Goal: Check status: Check status

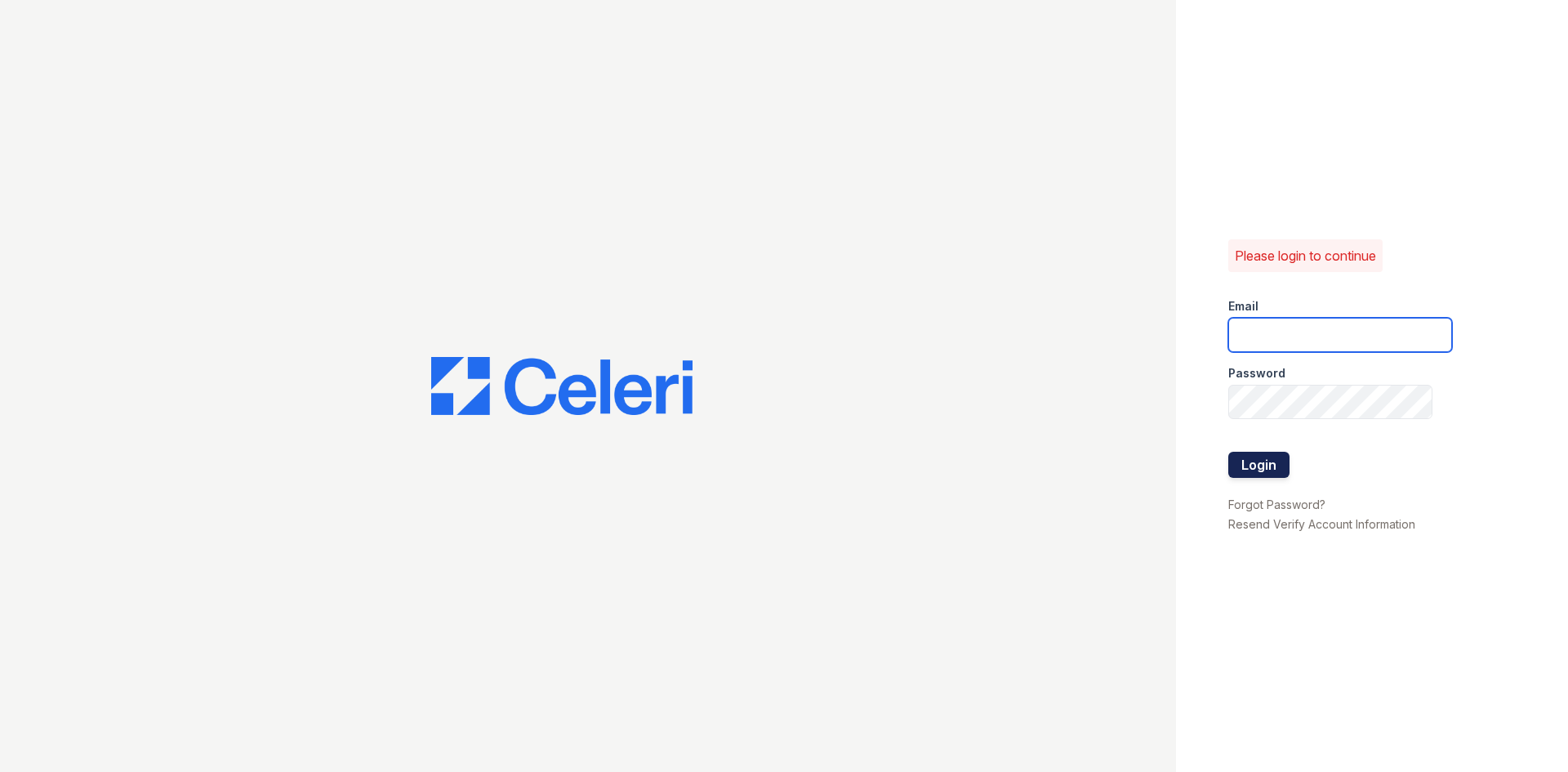
type input "[EMAIL_ADDRESS][DOMAIN_NAME]"
click at [1267, 469] on button "Login" at bounding box center [1258, 464] width 61 height 26
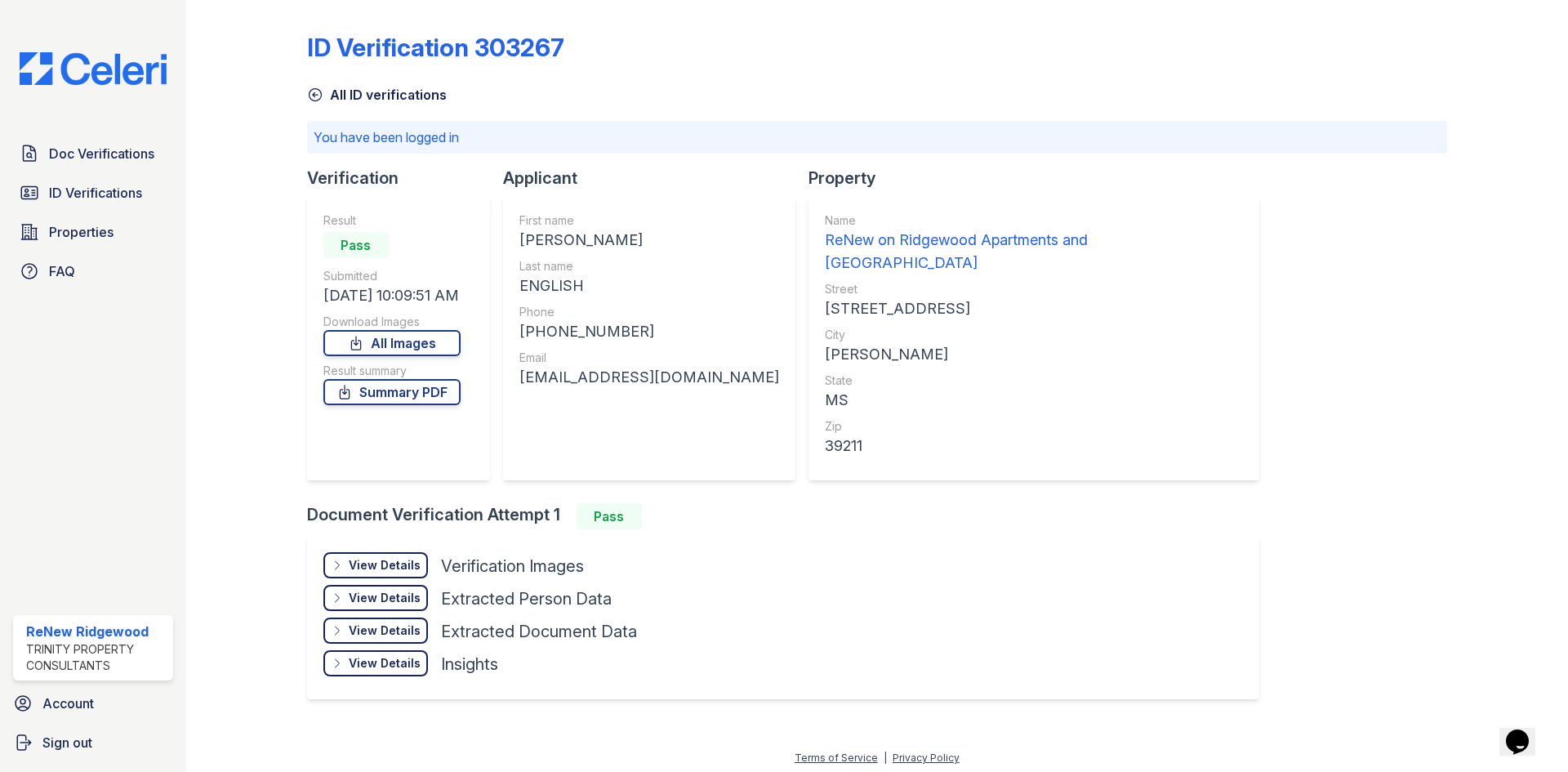
click at [377, 557] on div "View Details" at bounding box center [384, 565] width 72 height 17
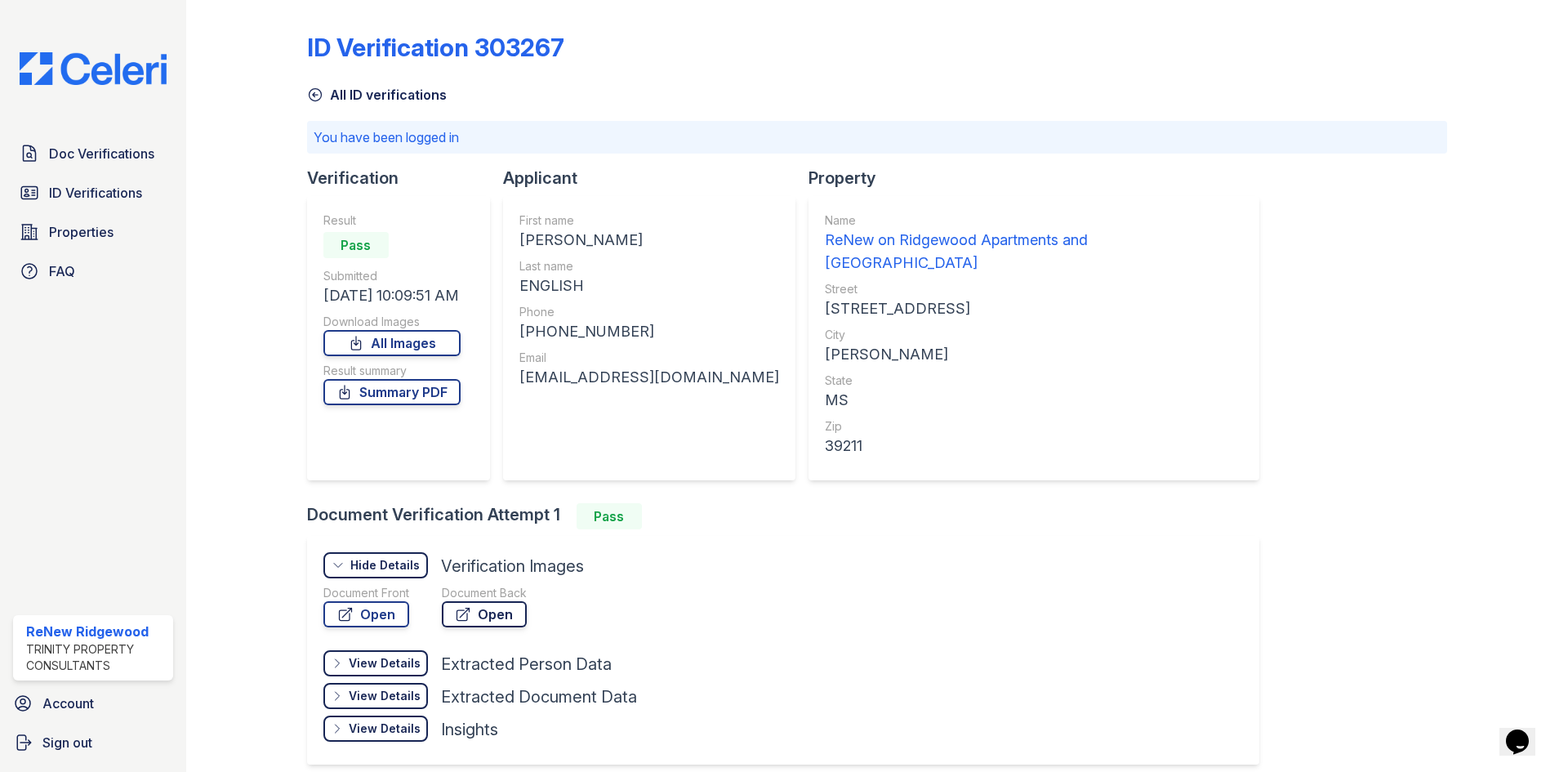
click at [504, 602] on link "Open" at bounding box center [485, 615] width 85 height 26
click at [372, 602] on link "Open" at bounding box center [366, 615] width 86 height 26
click at [115, 175] on div "Doc Verifications ID Verifications Properties FAQ" at bounding box center [93, 213] width 173 height 150
click at [120, 188] on span "ID Verifications" at bounding box center [96, 193] width 93 height 20
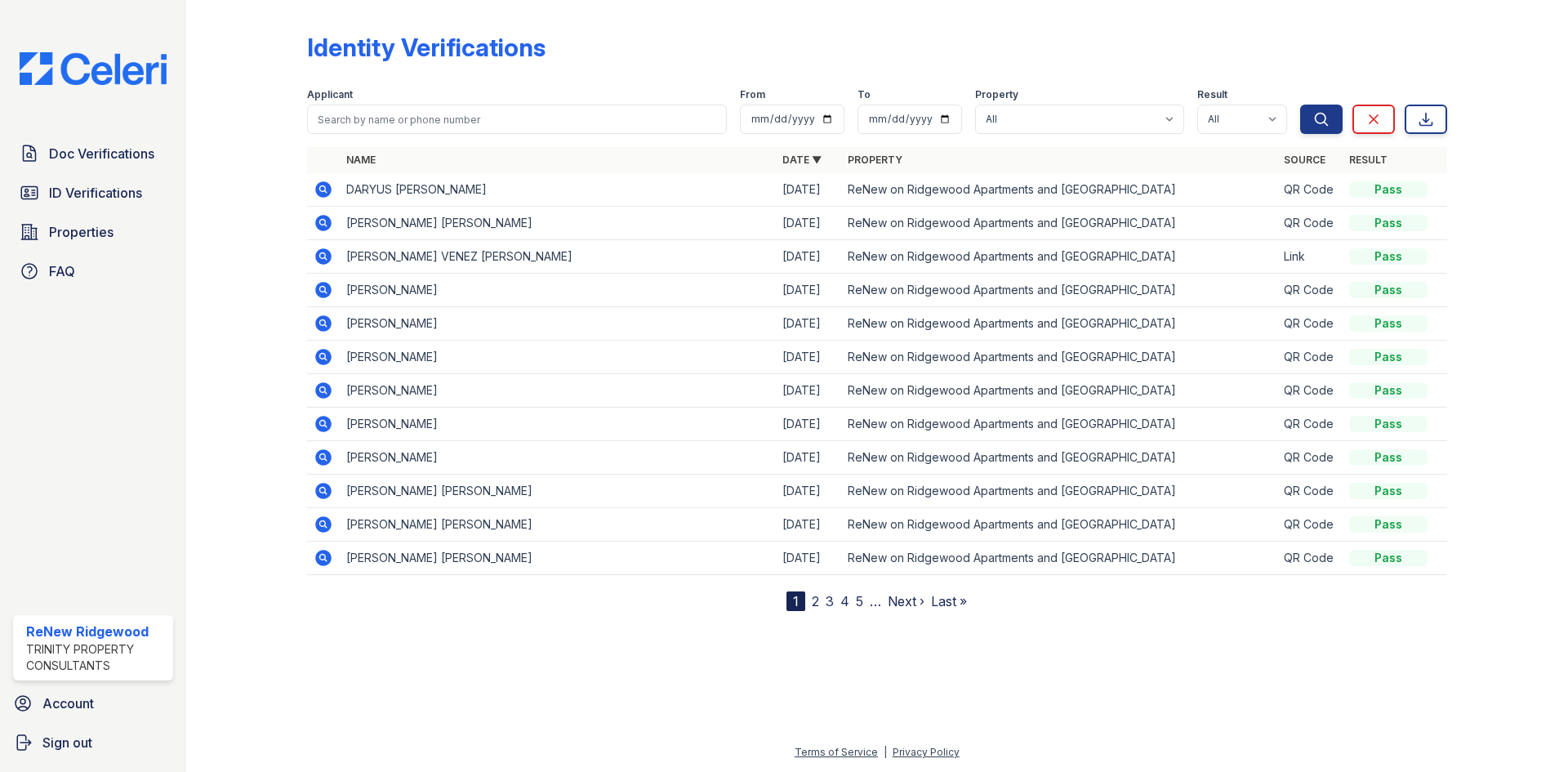
click at [322, 223] on icon at bounding box center [323, 222] width 4 height 4
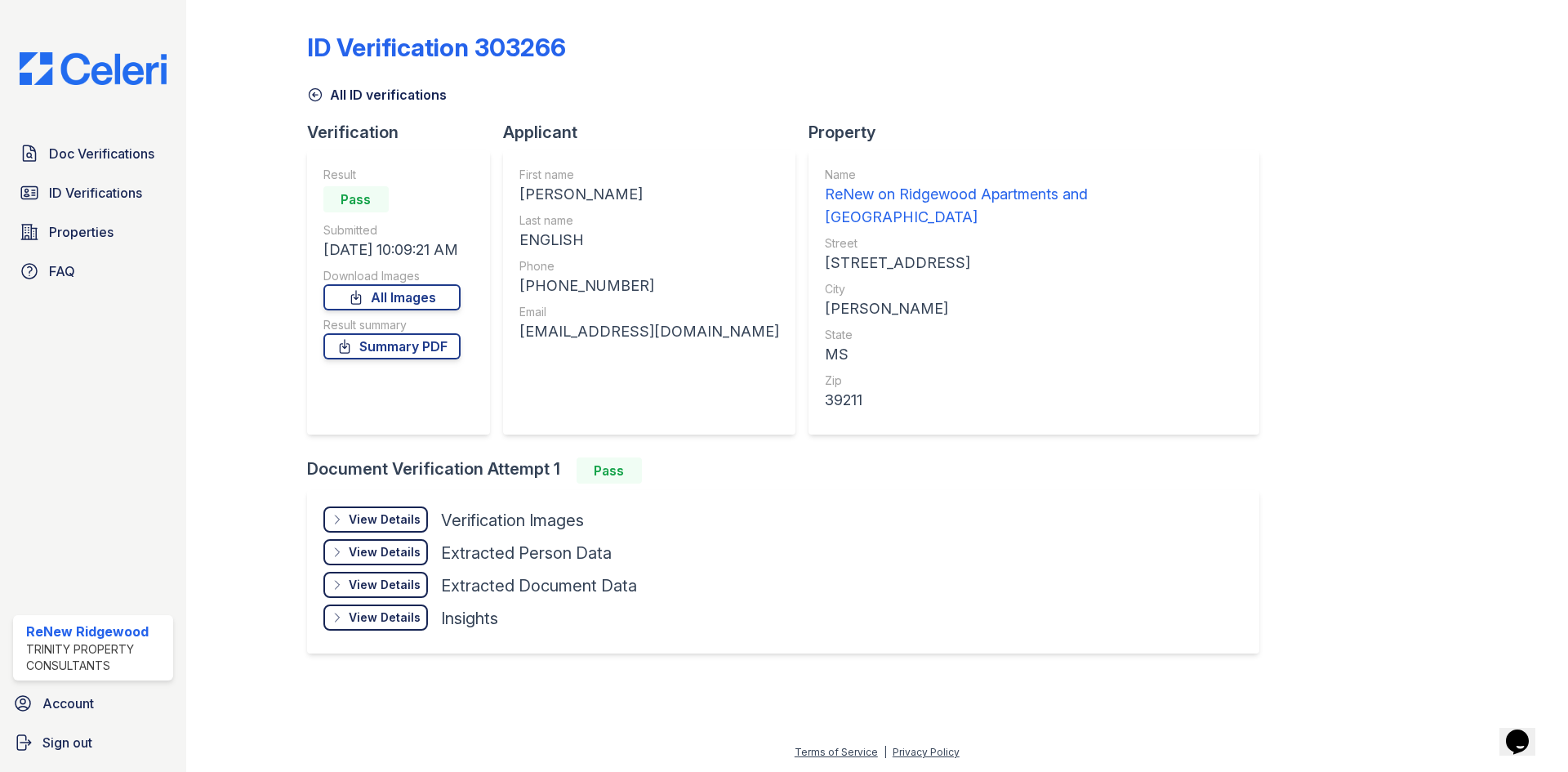
click at [407, 544] on div "View Details" at bounding box center [384, 552] width 72 height 17
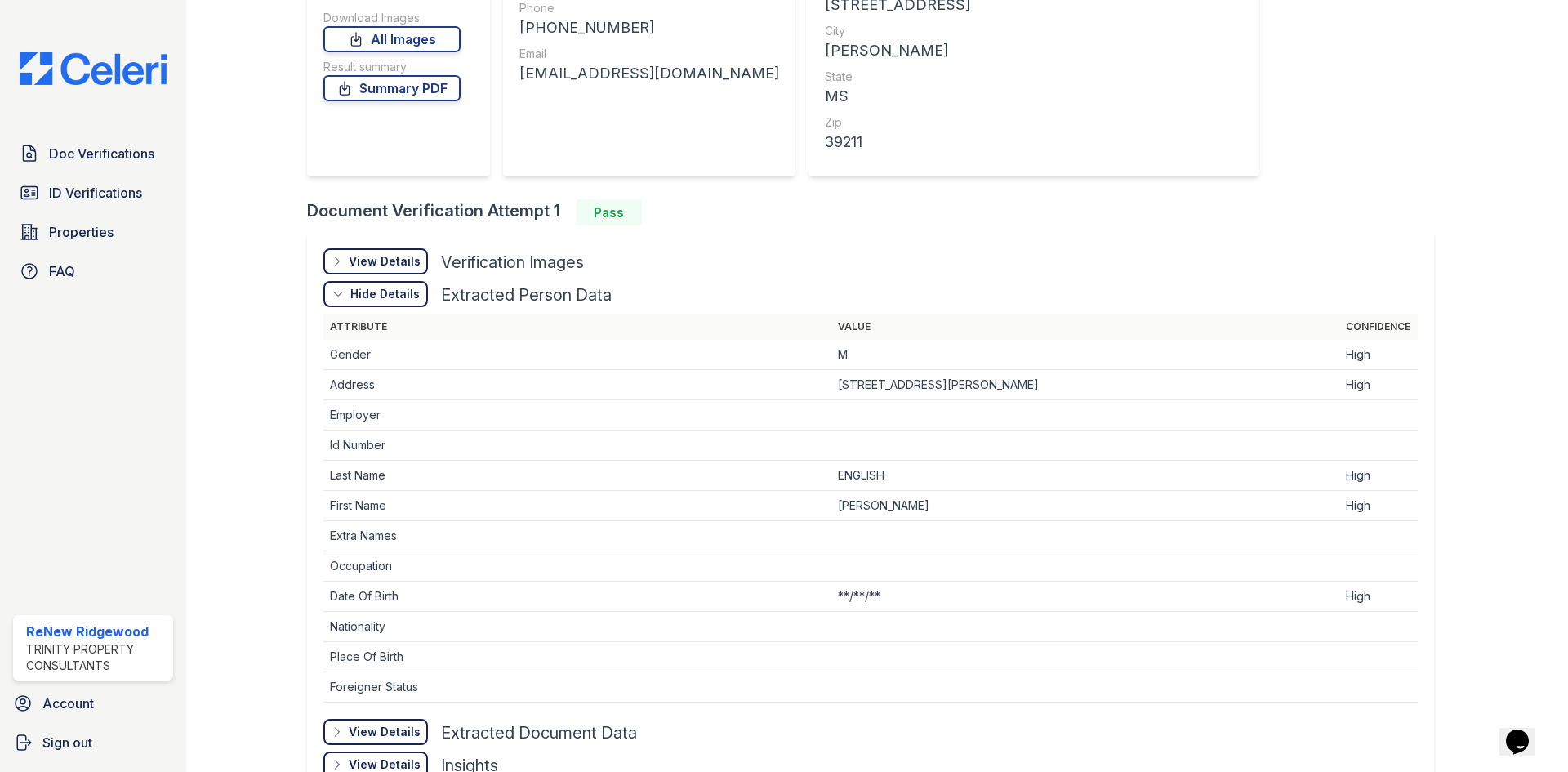
scroll to position [342, 0]
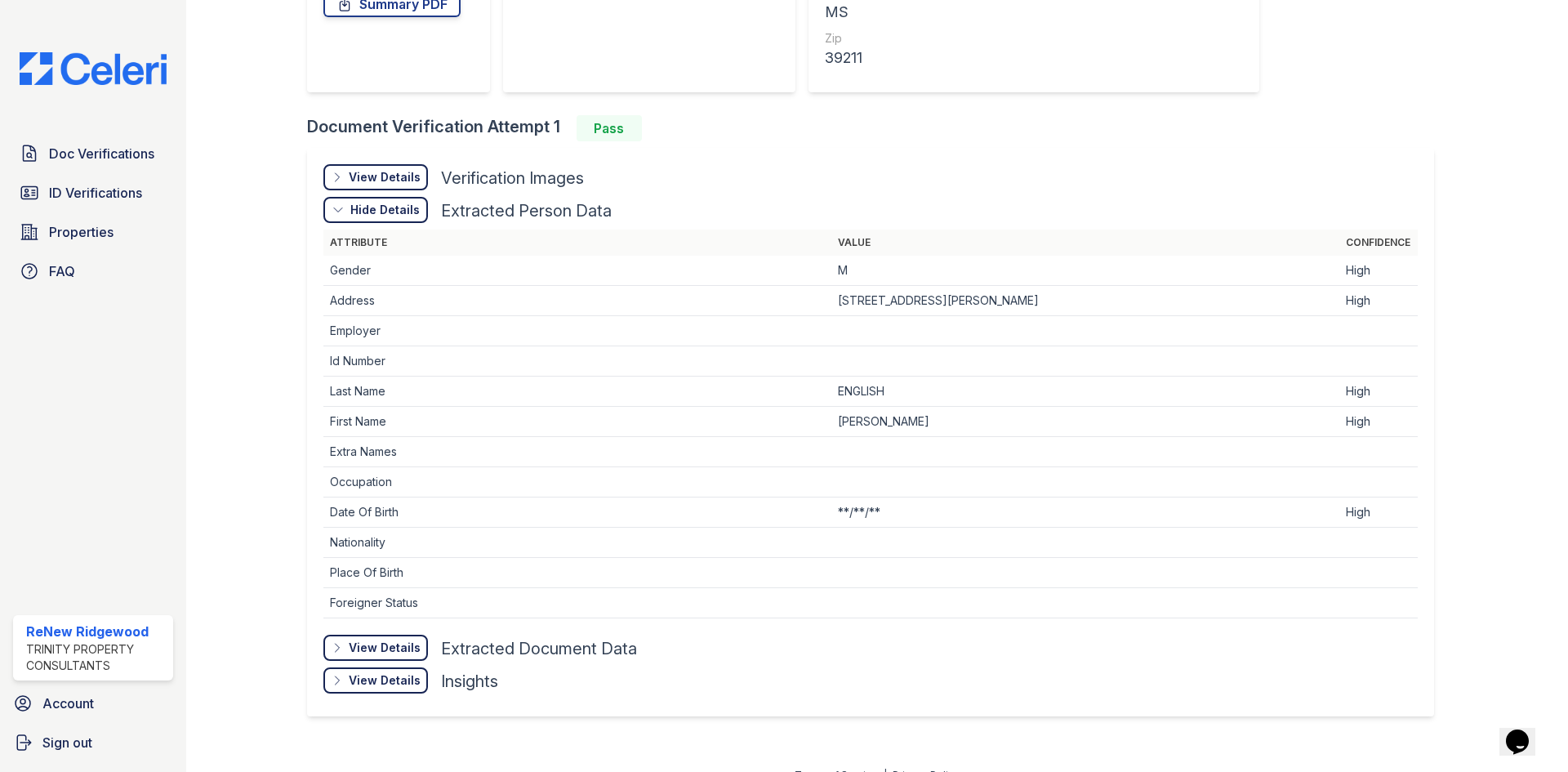
click at [394, 169] on div "View Details" at bounding box center [384, 177] width 72 height 17
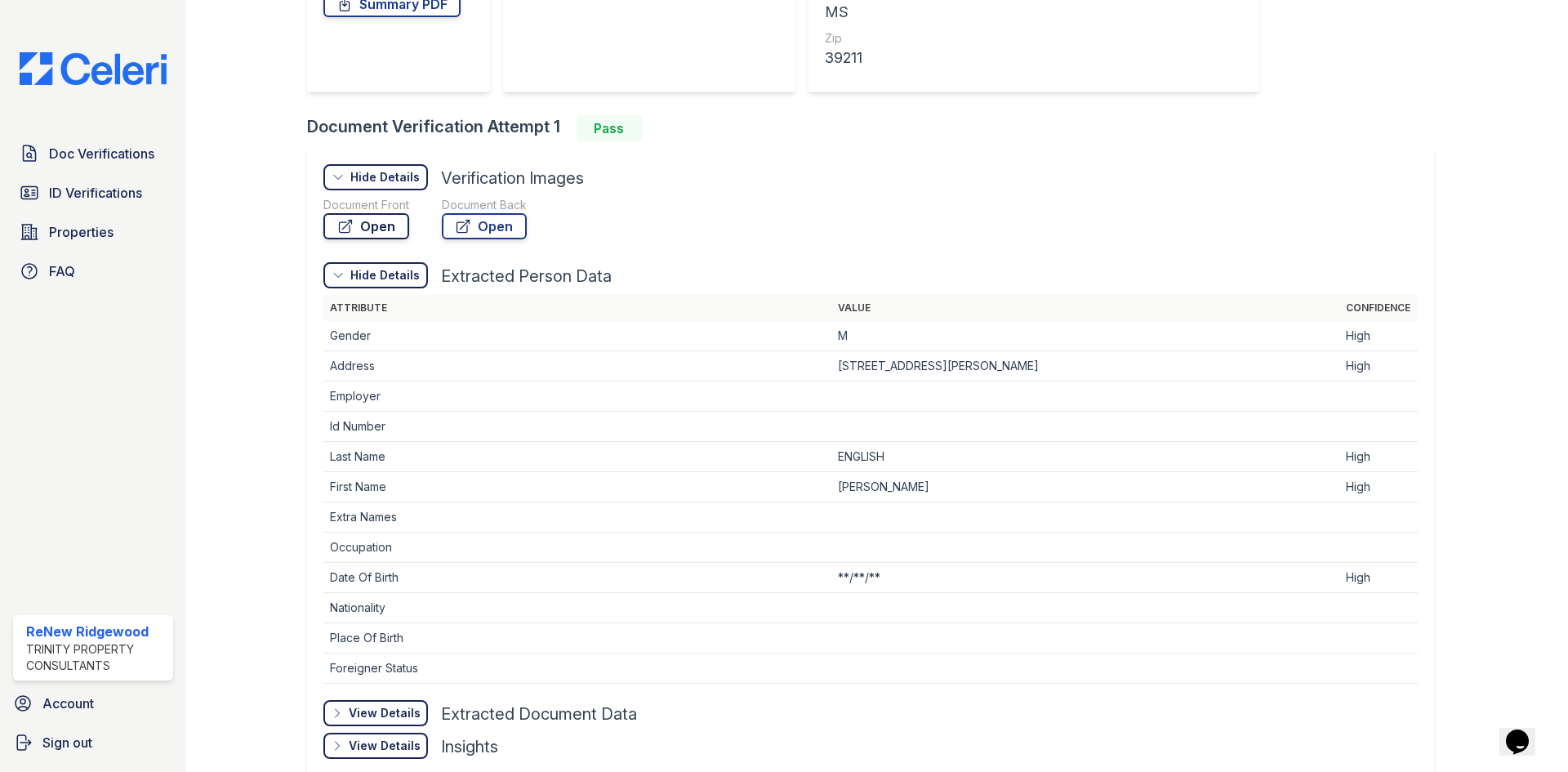
click at [396, 213] on link "Open" at bounding box center [366, 226] width 86 height 26
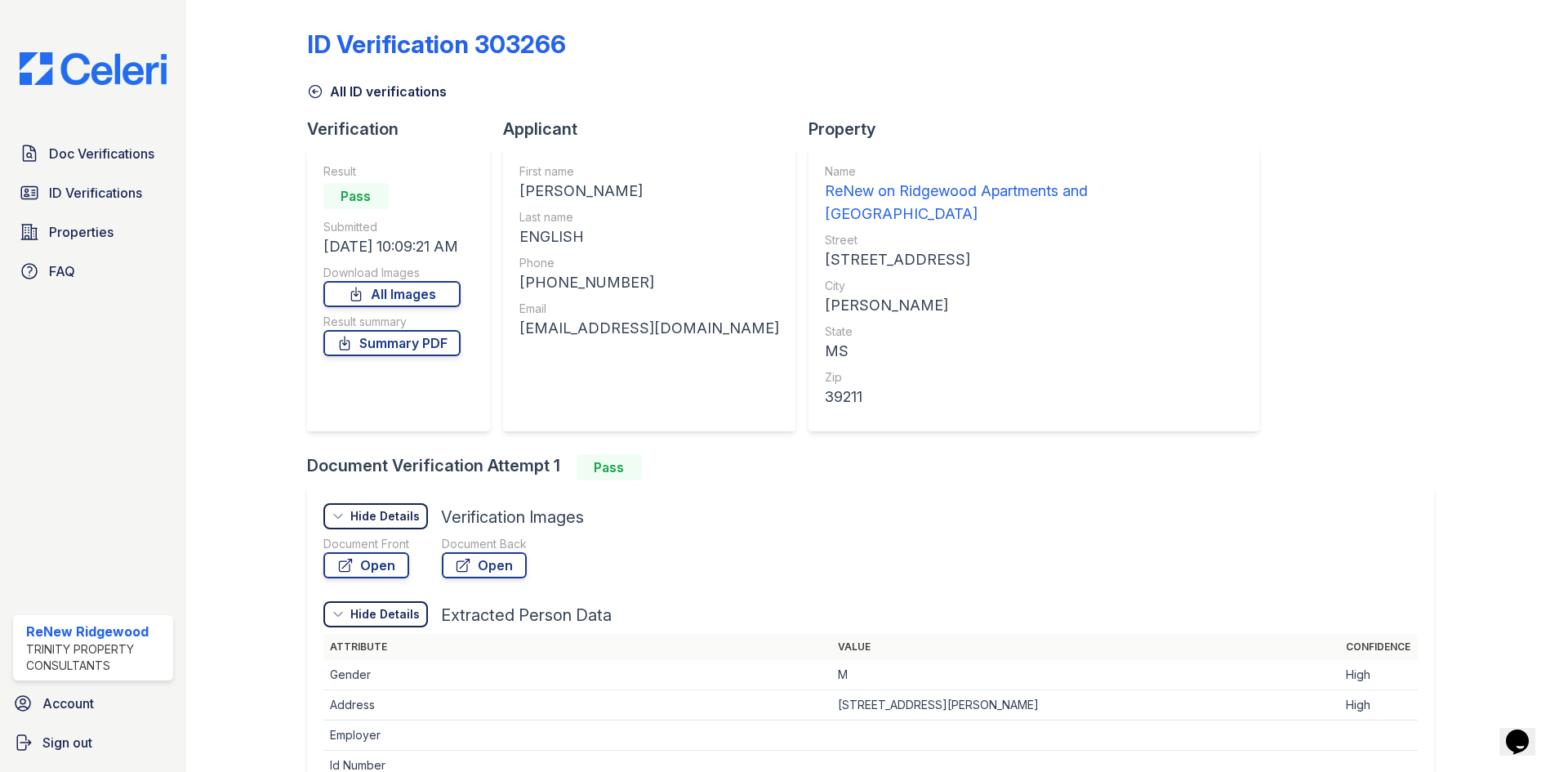
scroll to position [0, 0]
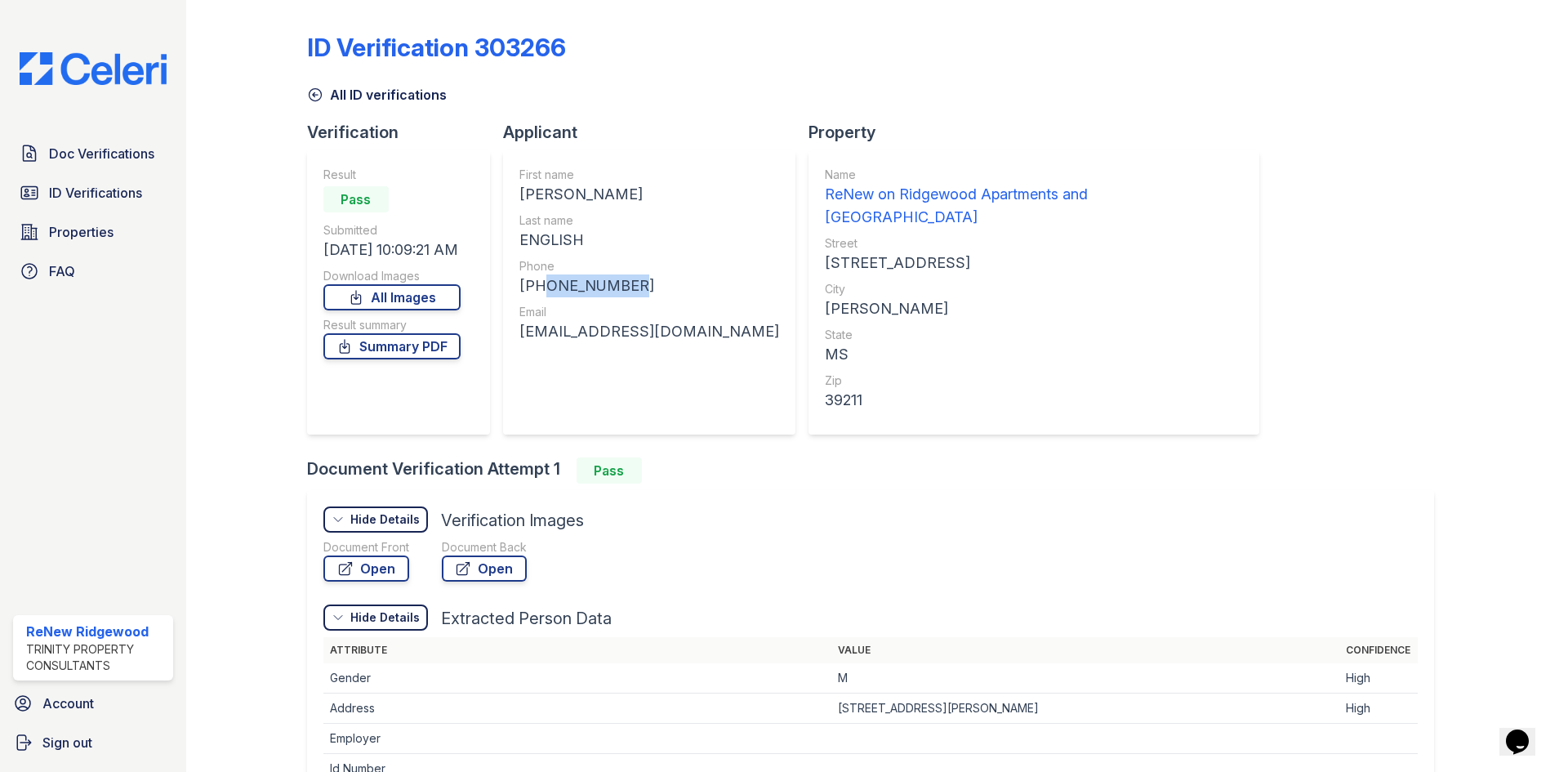
drag, startPoint x: 533, startPoint y: 283, endPoint x: 630, endPoint y: 283, distance: 97.0
click at [630, 283] on div "+12567241204" at bounding box center [649, 285] width 259 height 23
copy div "2567241204"
drag, startPoint x: 508, startPoint y: 330, endPoint x: 704, endPoint y: 346, distance: 196.7
click at [704, 346] on div "First name JOSHUA THOMAS Last name ENGLISH Phone +12567241204 Email joshuatengl…" at bounding box center [648, 292] width 292 height 284
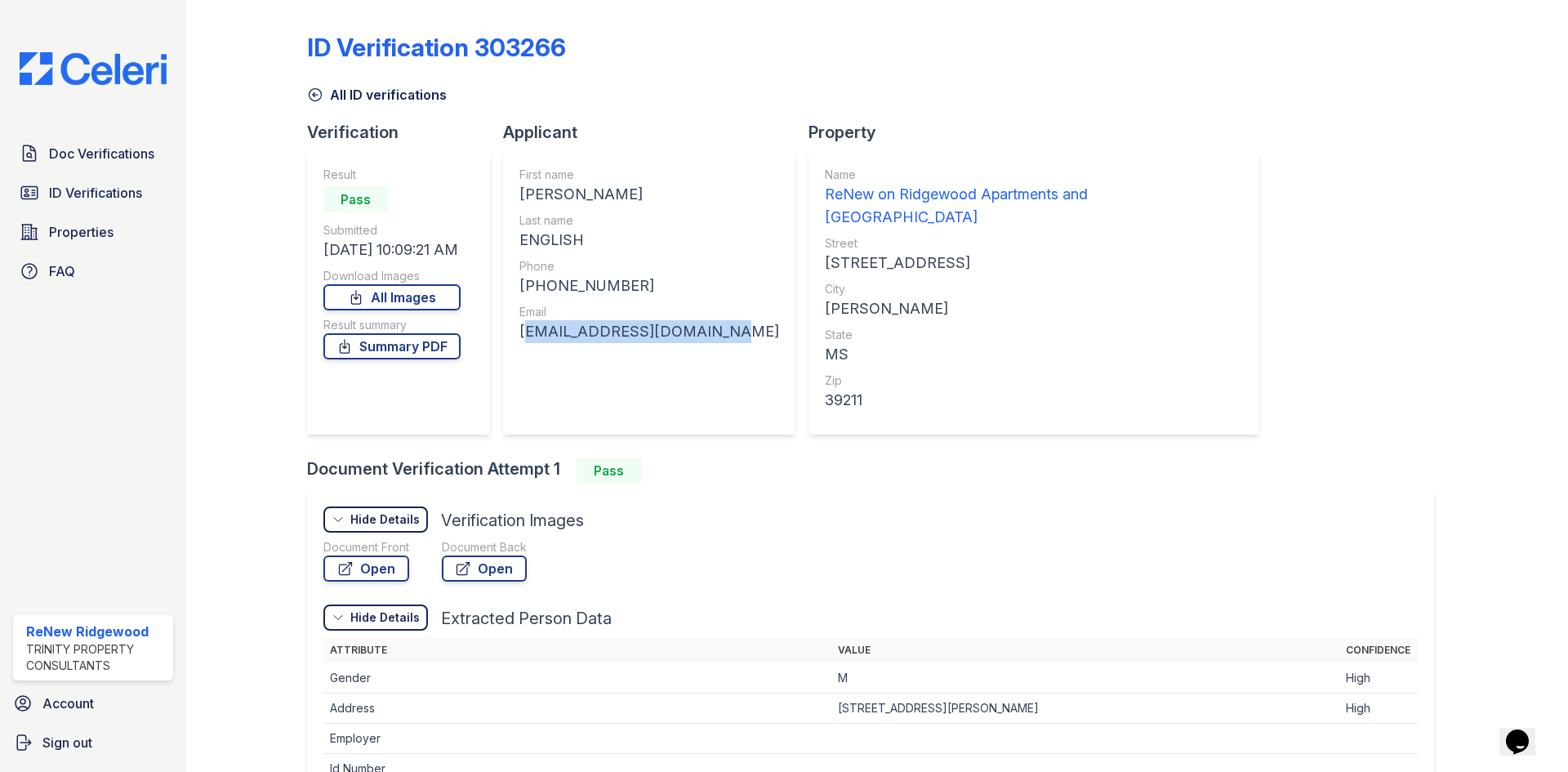
copy div "joshuatenglish@gmail.com"
